Goal: Transaction & Acquisition: Purchase product/service

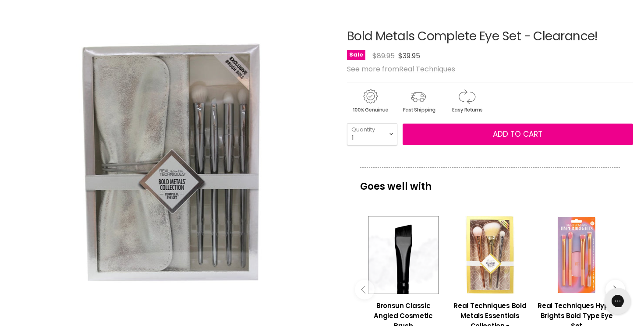
scroll to position [88, 0]
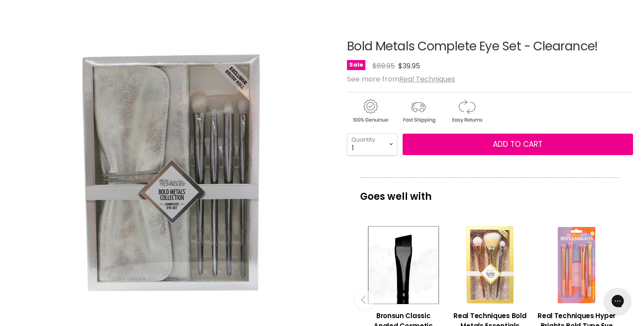
click at [216, 103] on img "Bold Metals Complete Eye Set - Clearance! image. Click or Scroll to Zoom." at bounding box center [171, 178] width 205 height 307
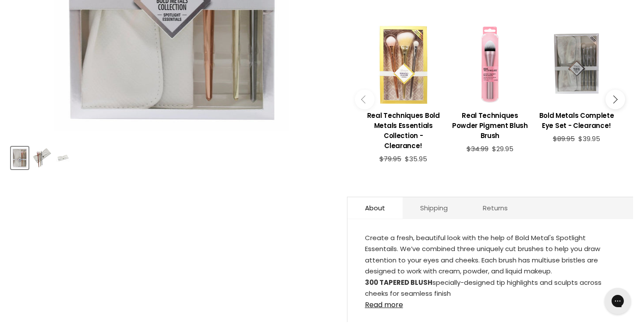
scroll to position [272, 0]
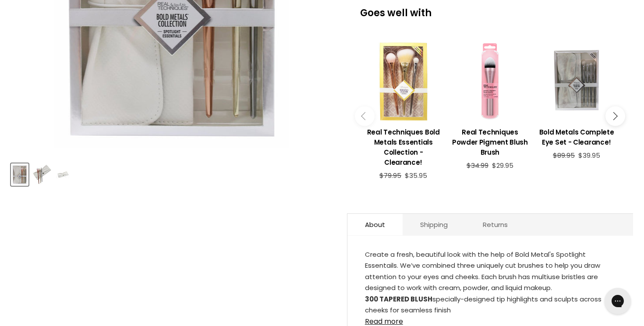
click at [619, 114] on button "Main content" at bounding box center [616, 117] width 20 height 20
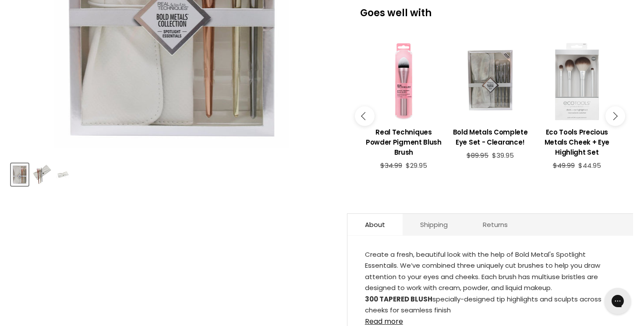
click at [619, 114] on button "Main content" at bounding box center [616, 117] width 20 height 20
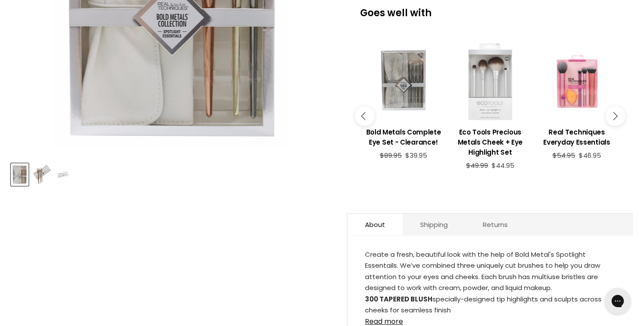
click at [619, 115] on button "Main content" at bounding box center [616, 117] width 20 height 20
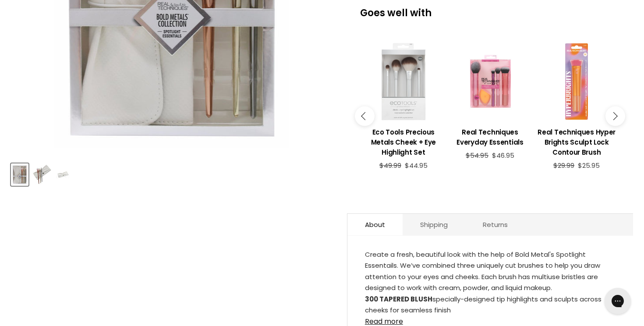
click at [619, 115] on button "Main content" at bounding box center [616, 117] width 20 height 20
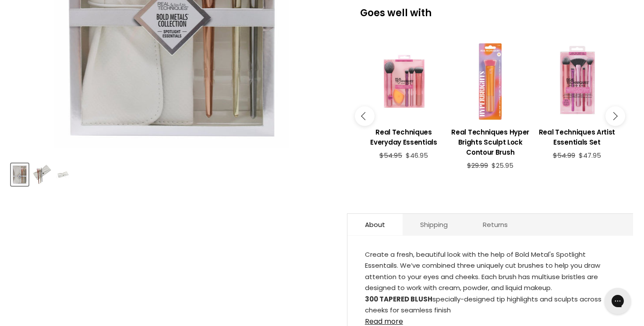
click at [619, 115] on button "Main content" at bounding box center [616, 117] width 20 height 20
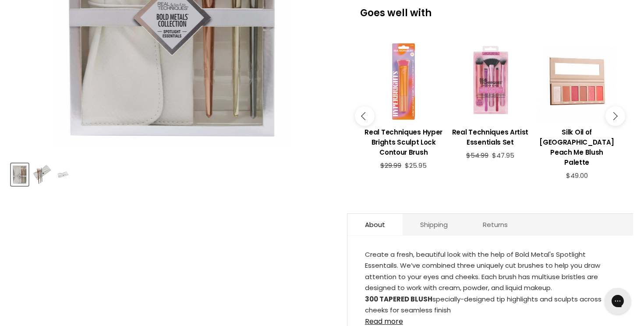
click at [619, 115] on button "Main content" at bounding box center [616, 117] width 20 height 20
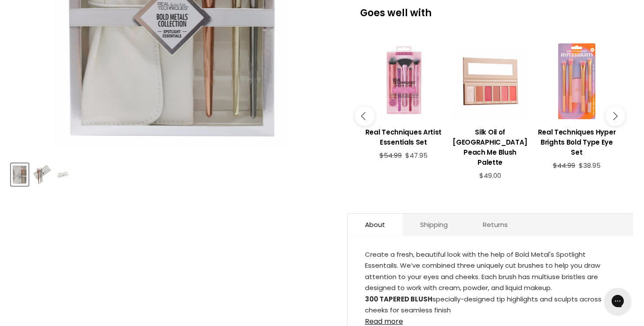
click at [619, 115] on button "Main content" at bounding box center [616, 117] width 20 height 20
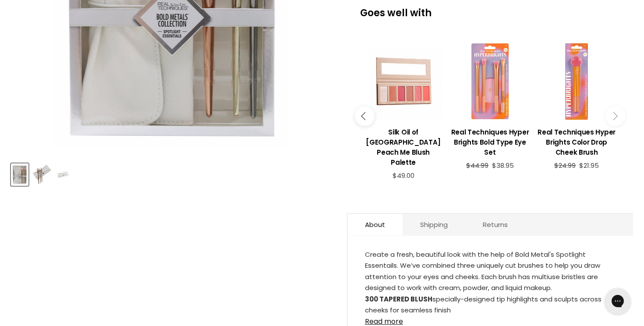
click at [619, 115] on button "Main content" at bounding box center [616, 117] width 20 height 20
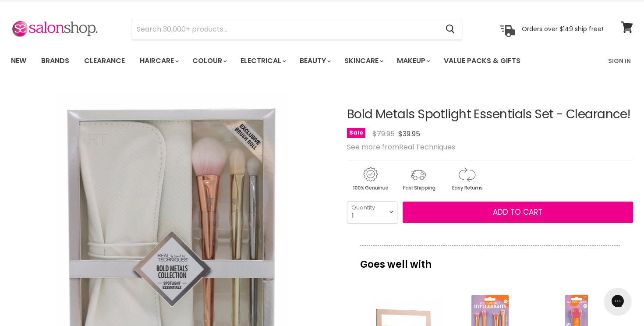
scroll to position [0, 0]
